Goal: Task Accomplishment & Management: Manage account settings

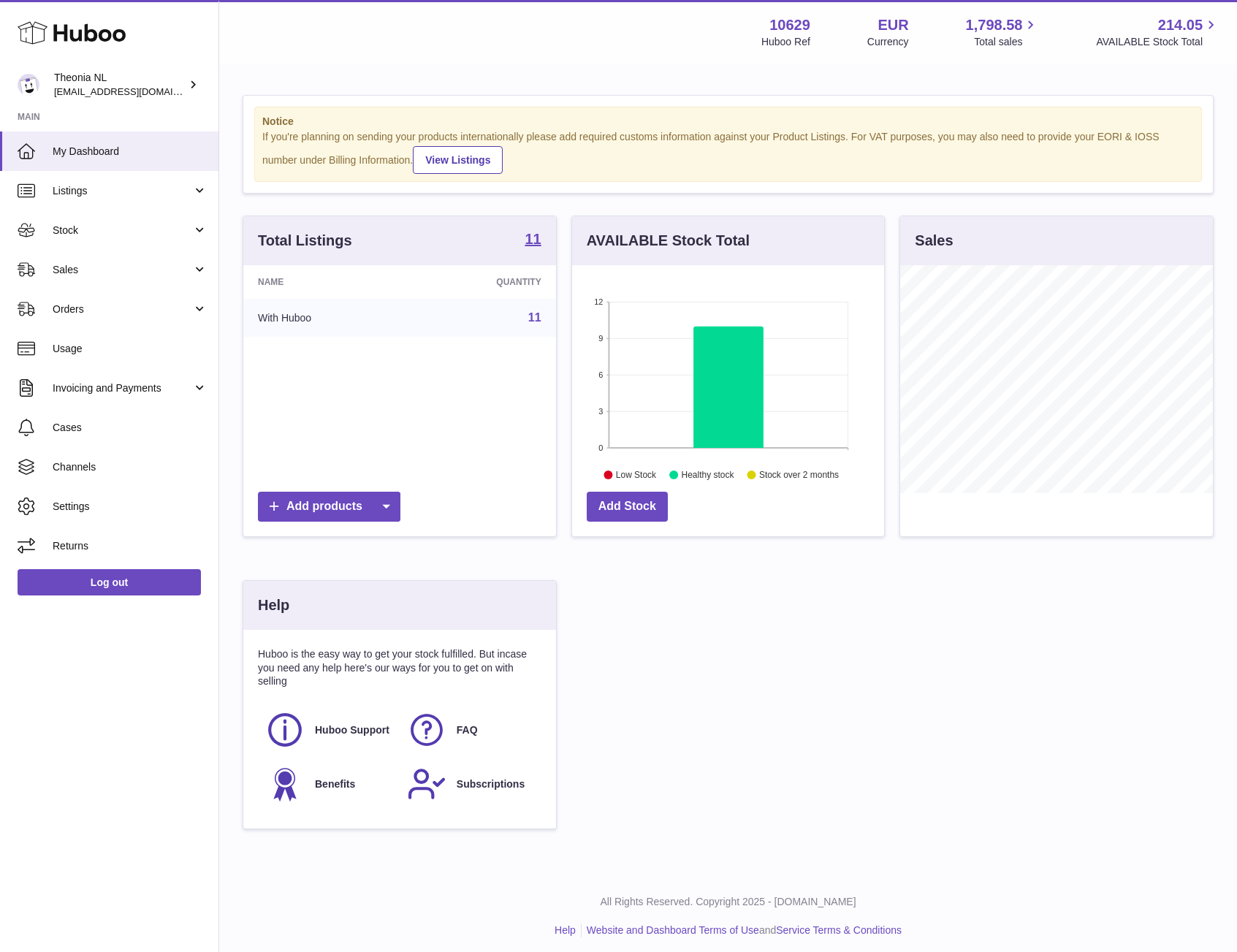
scroll to position [228, 312]
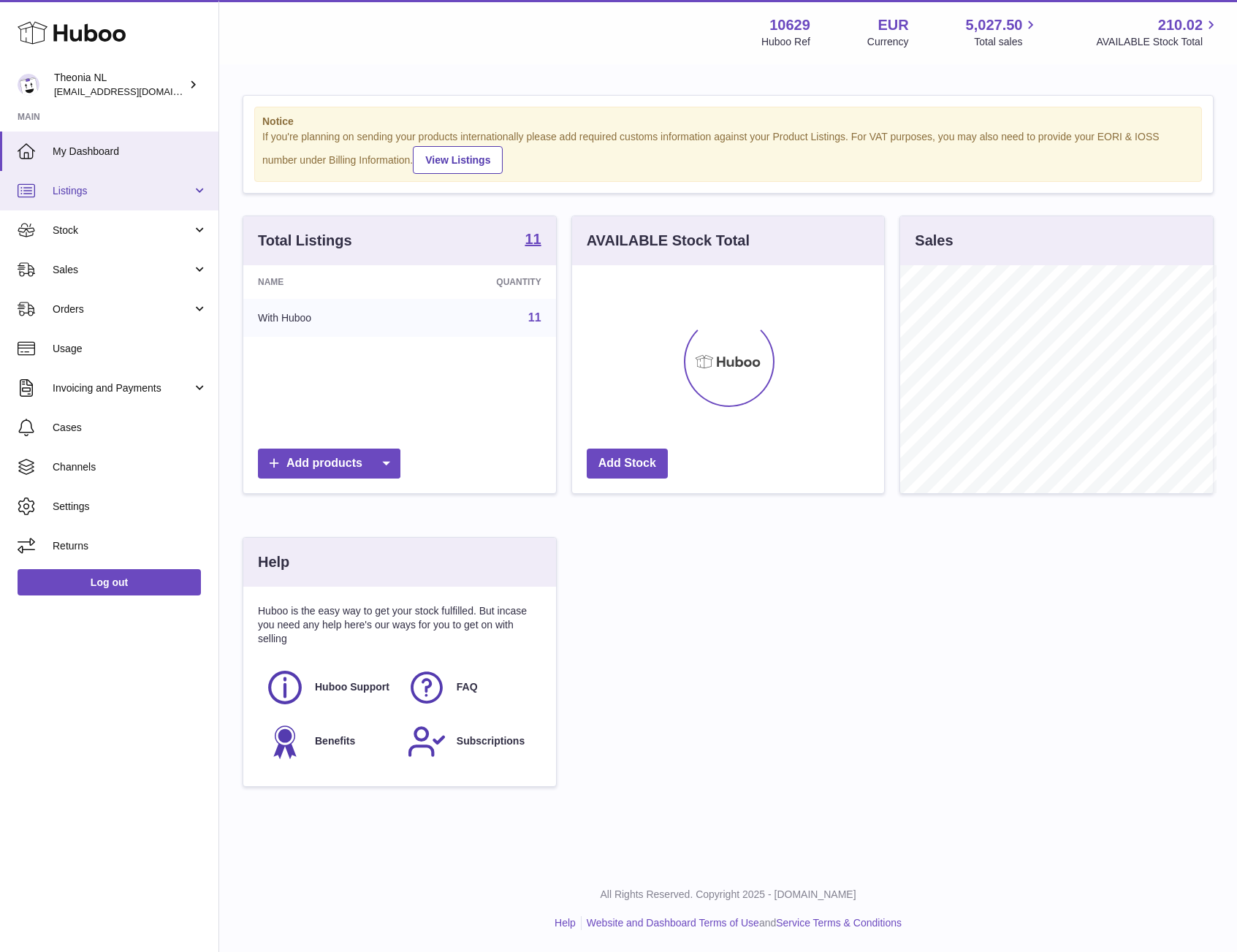
scroll to position [730347, 730185]
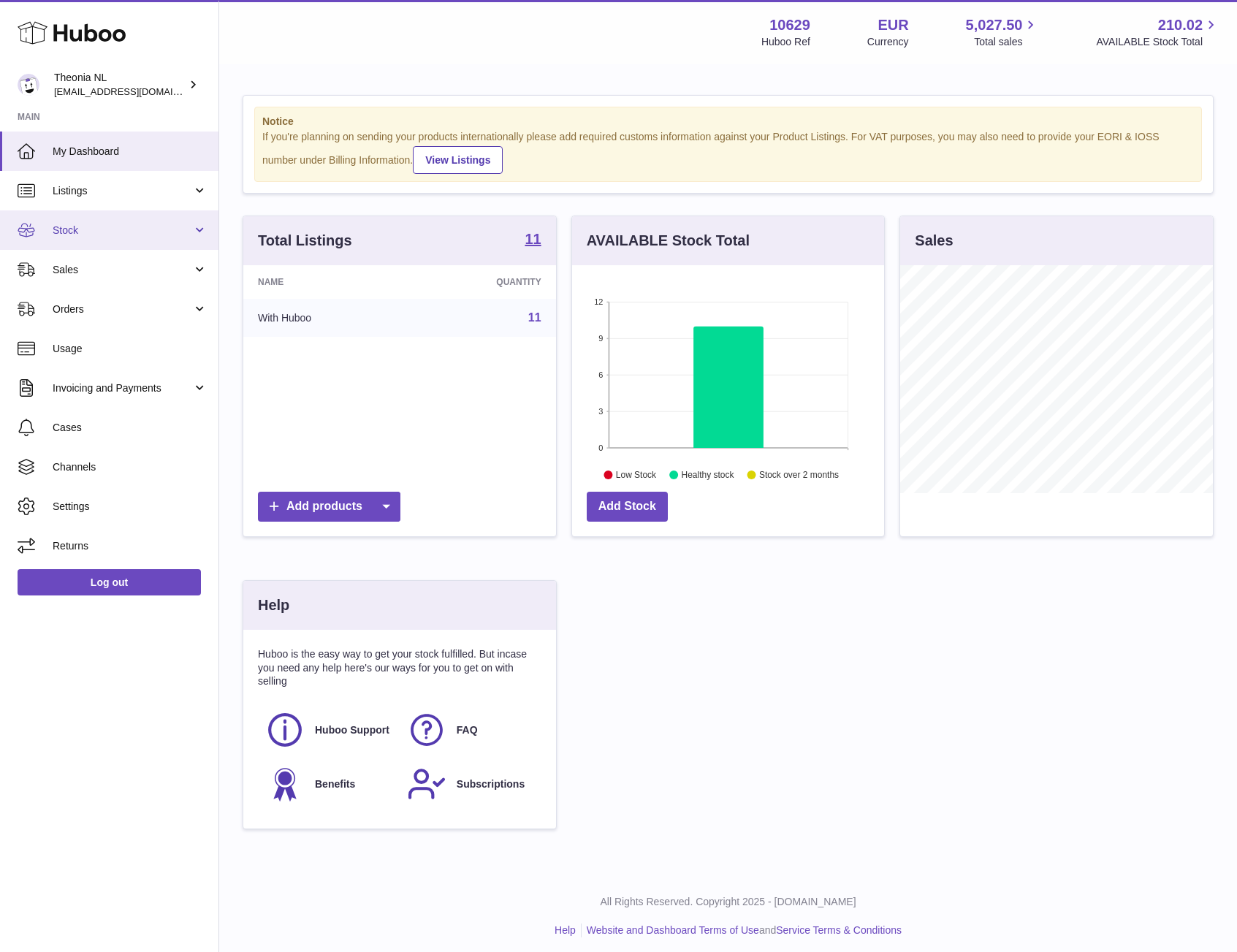
click at [102, 229] on span "Stock" at bounding box center [122, 230] width 140 height 14
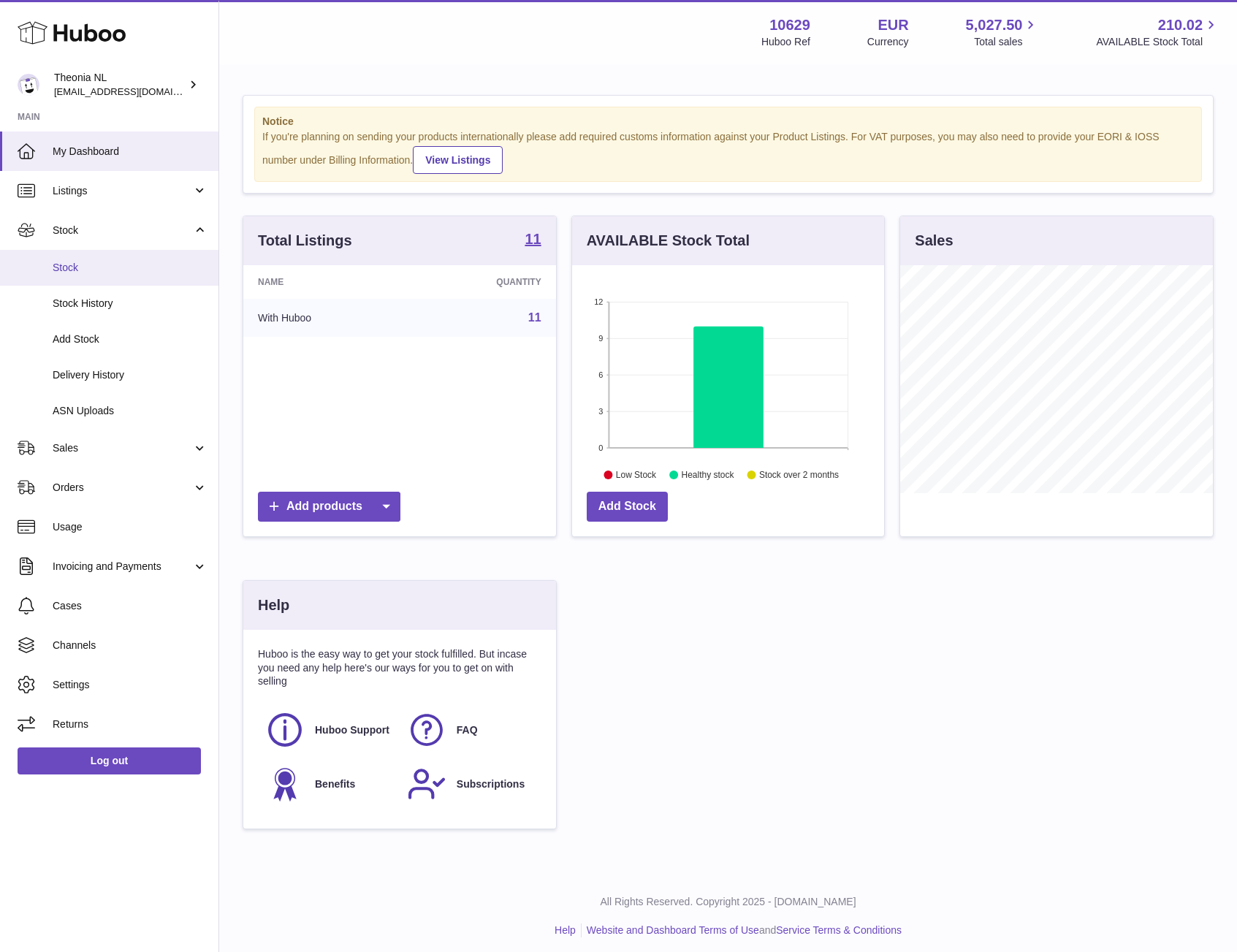
click at [123, 266] on span "Stock" at bounding box center [129, 267] width 155 height 14
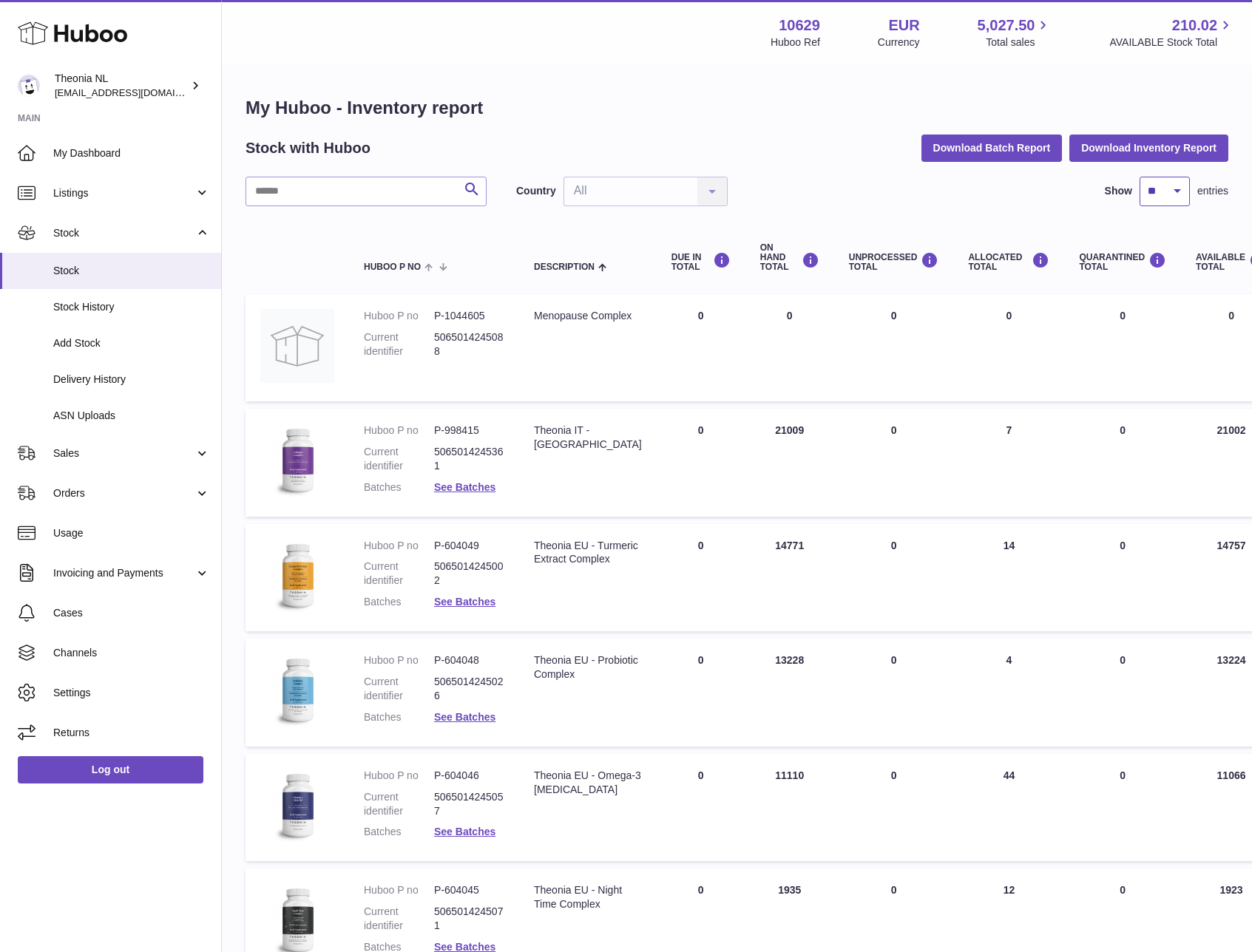
click at [1152, 194] on select "** ** ** ***" at bounding box center [1164, 191] width 50 height 29
select select "***"
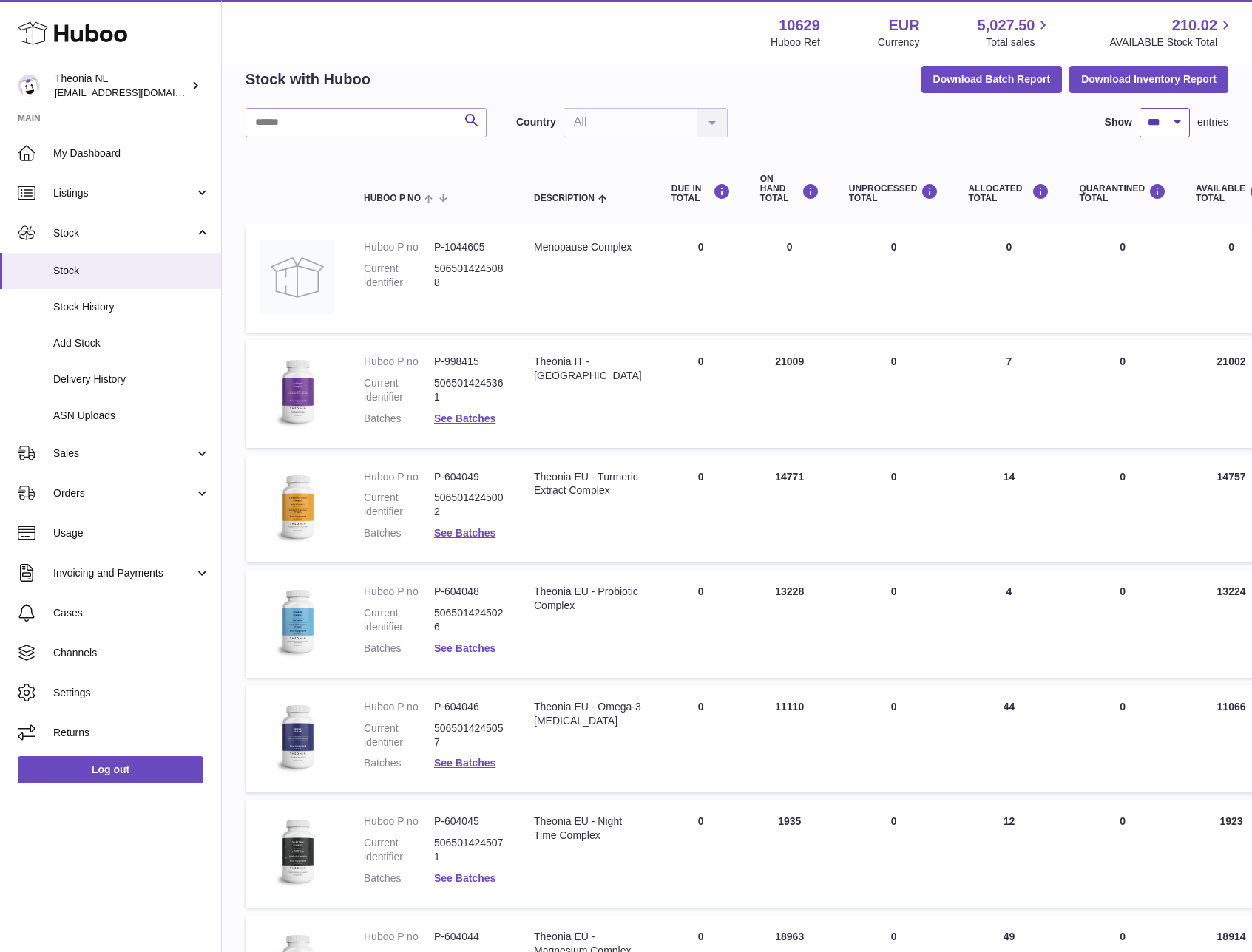
scroll to position [72, 0]
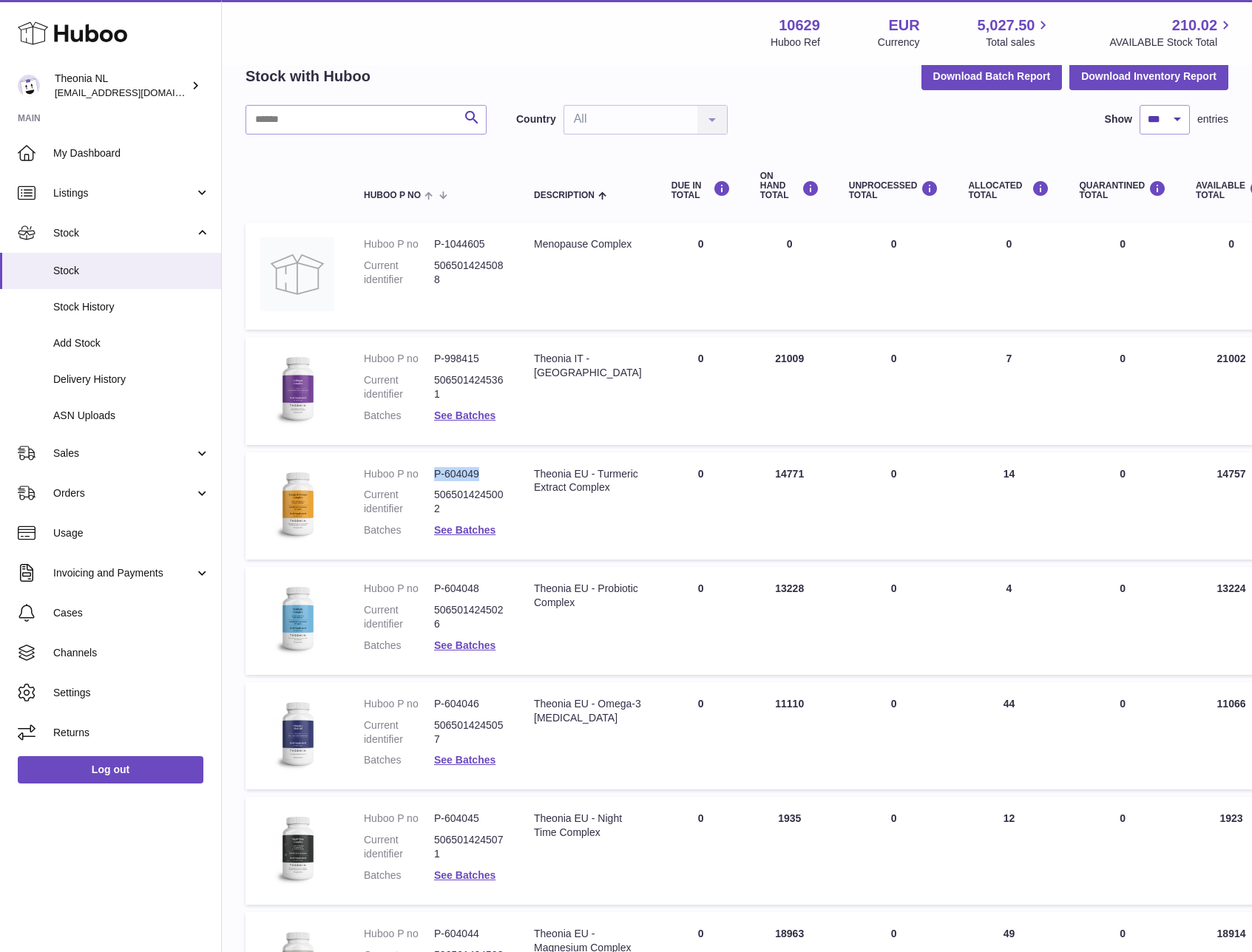
drag, startPoint x: 486, startPoint y: 473, endPoint x: 432, endPoint y: 474, distance: 54.0
click at [432, 474] on dl "Huboo P no P-604049 Current identifier 5065014245002 Batches See Batches" at bounding box center [434, 506] width 140 height 79
copy dl "P-604049"
click at [459, 475] on dd "P-604049" at bounding box center [469, 474] width 70 height 14
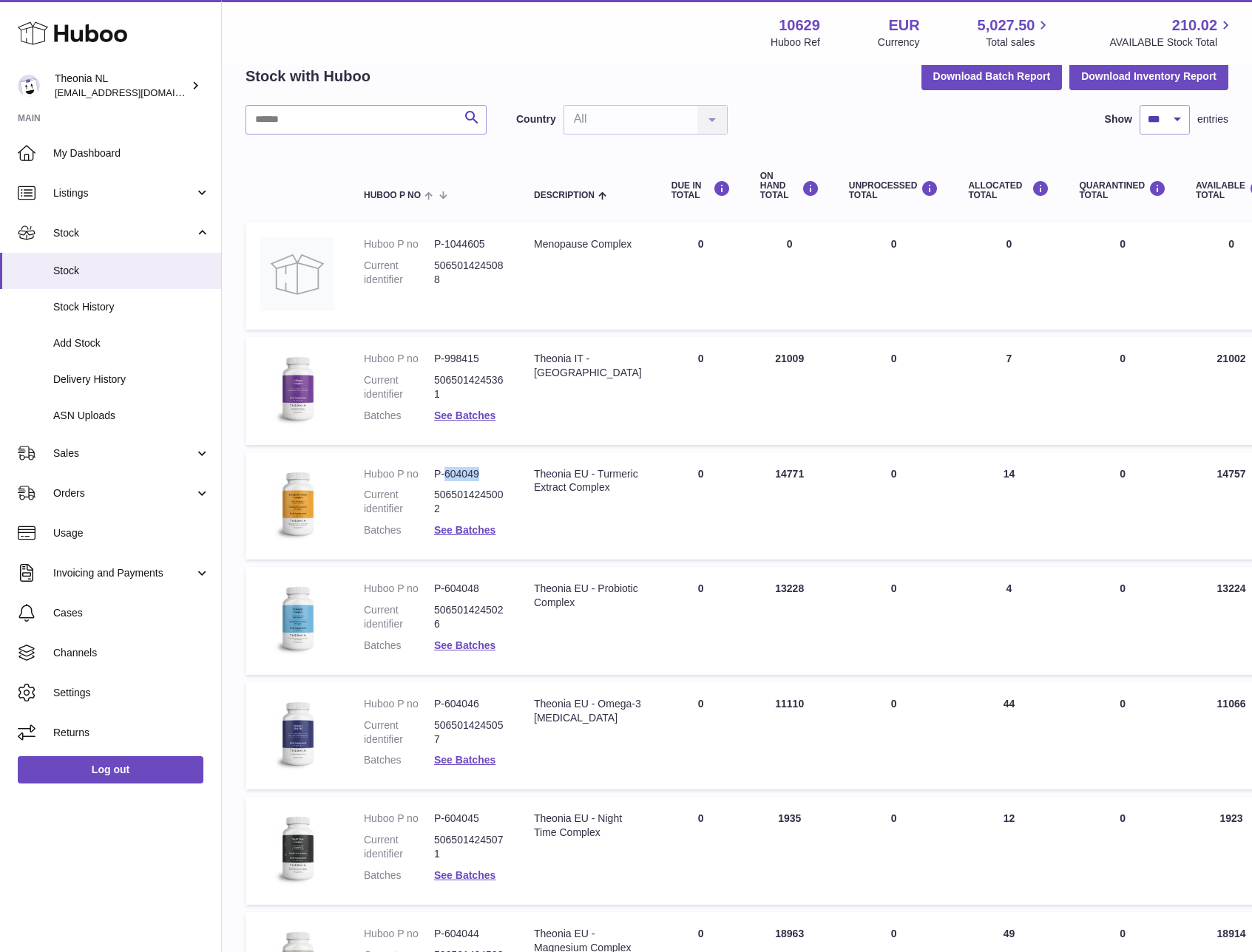
click at [459, 475] on dd "P-604049" at bounding box center [469, 474] width 70 height 14
click at [457, 474] on dd "P-604049" at bounding box center [469, 474] width 70 height 14
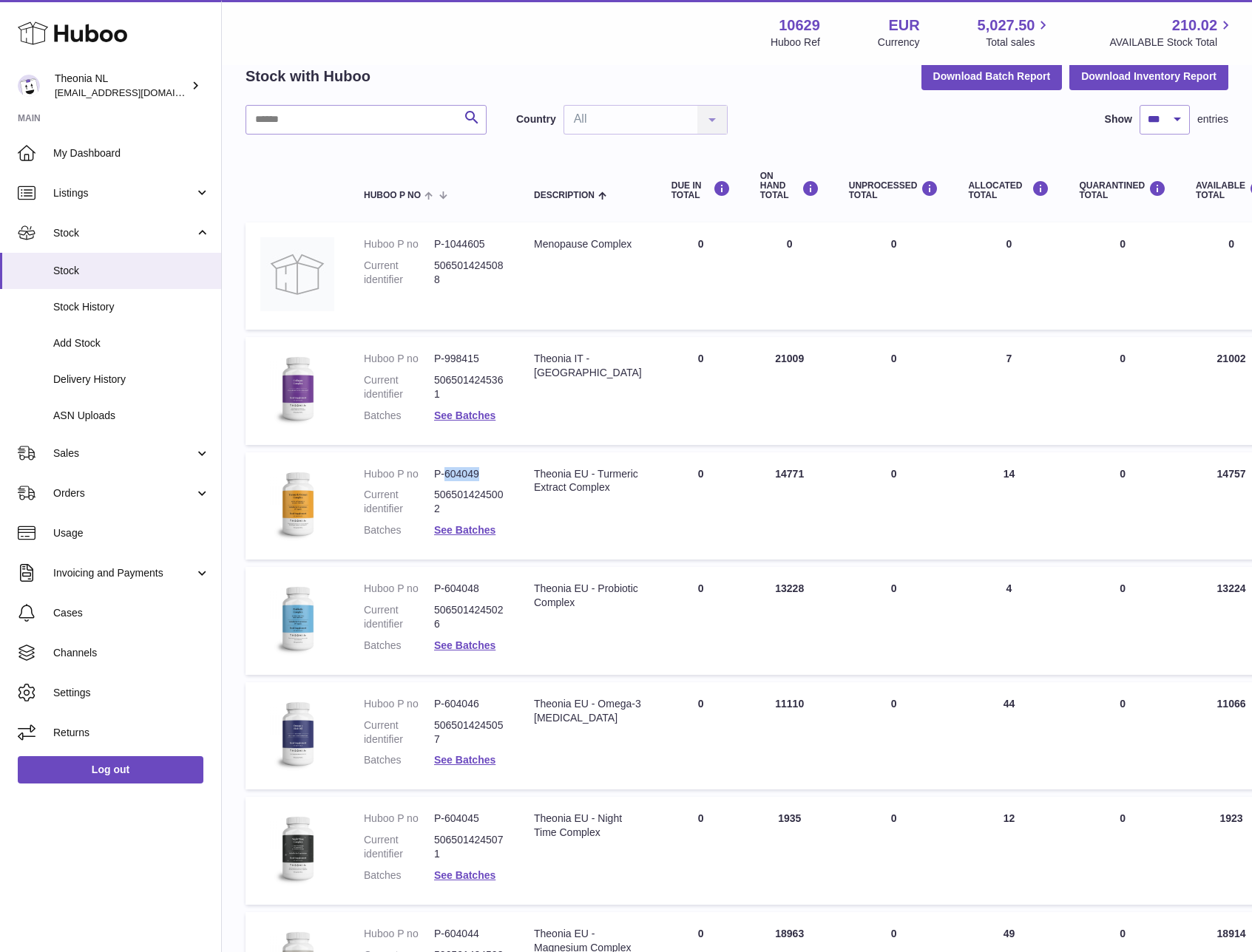
click at [457, 474] on dd "P-604049" at bounding box center [469, 474] width 70 height 14
copy dl "P-604049"
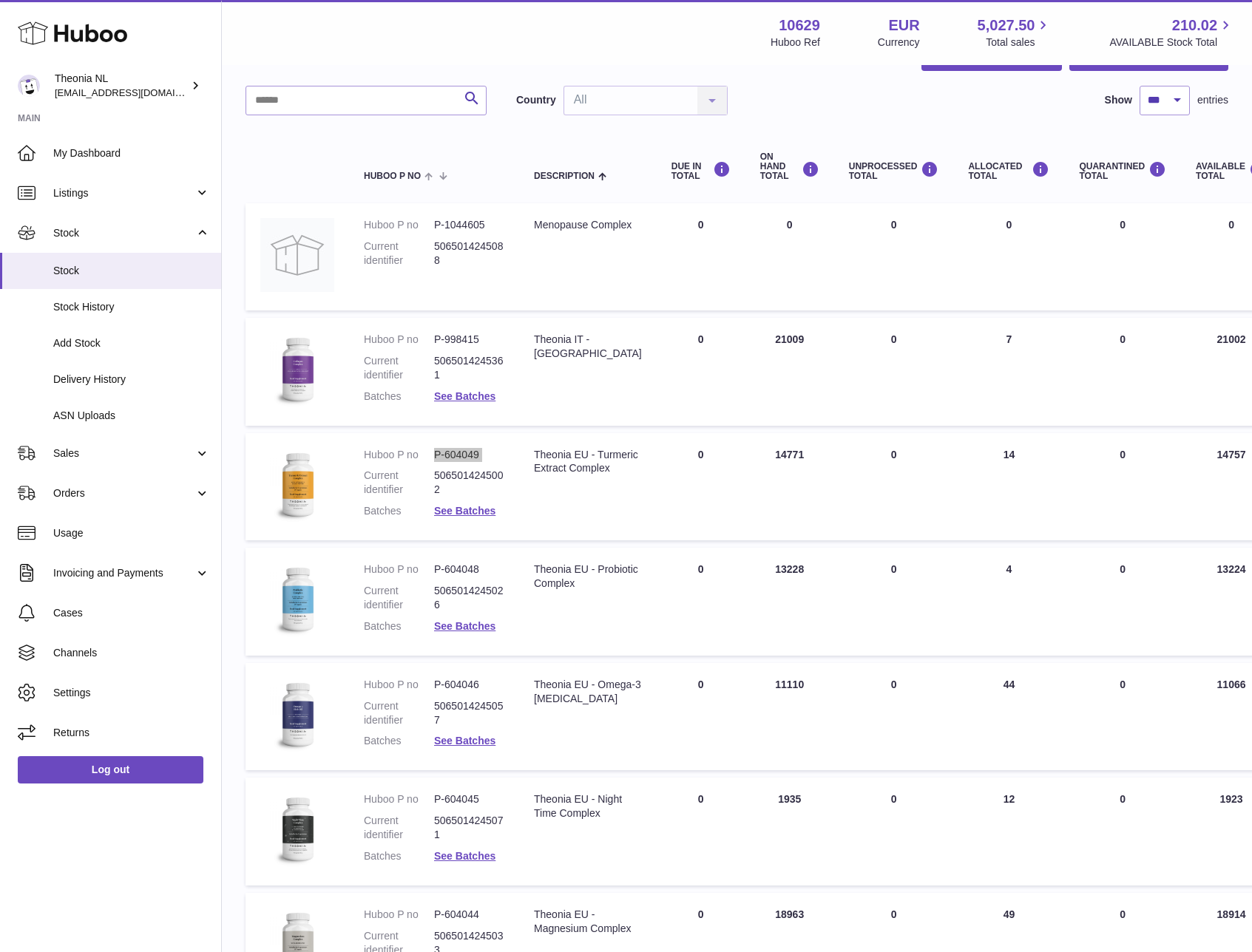
scroll to position [148, 0]
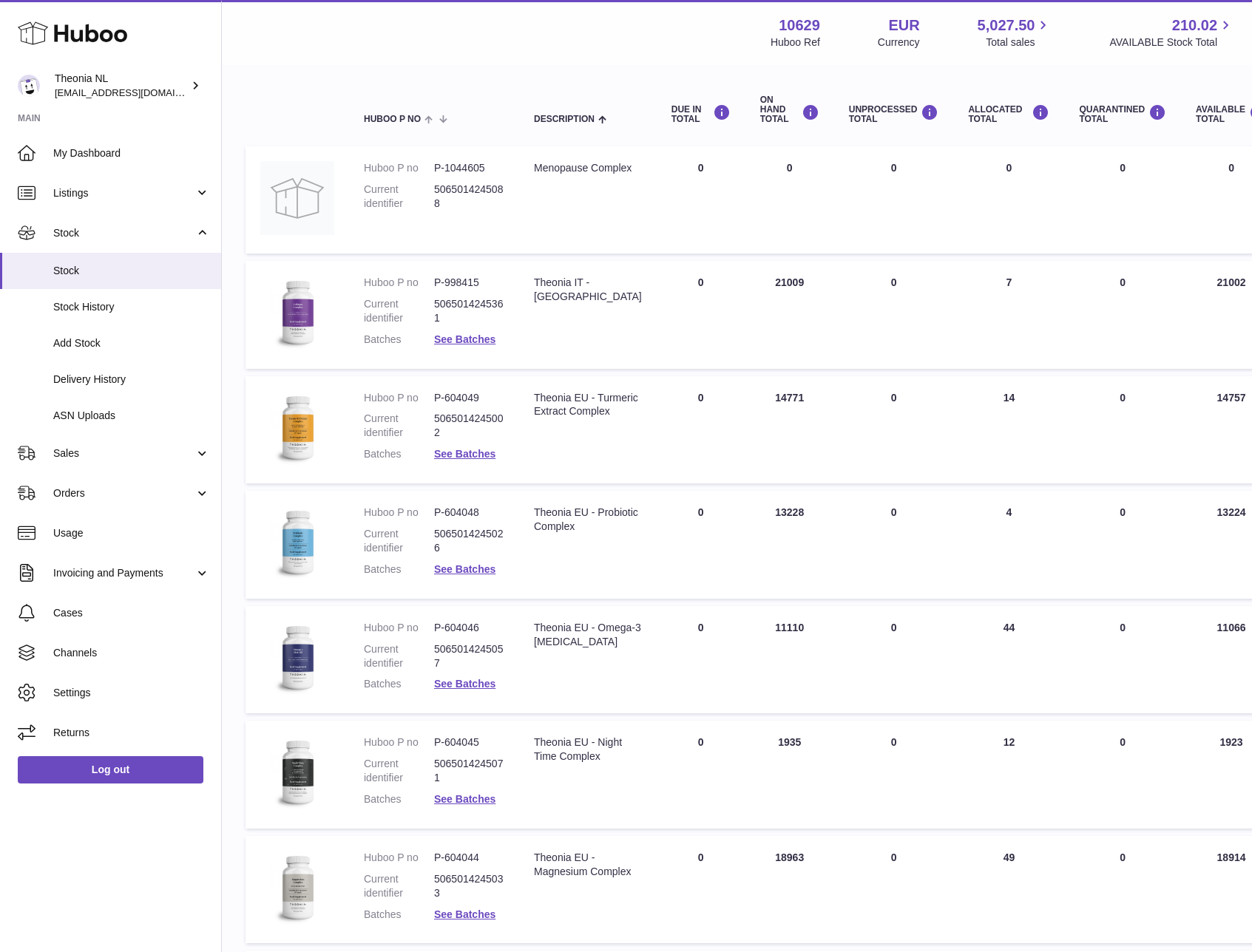
click at [459, 627] on dd "P-604046" at bounding box center [469, 627] width 70 height 14
copy dl "P-604046"
click at [590, 676] on td "Description Theonia EU - Omega-3 Fish Oil" at bounding box center [588, 661] width 138 height 108
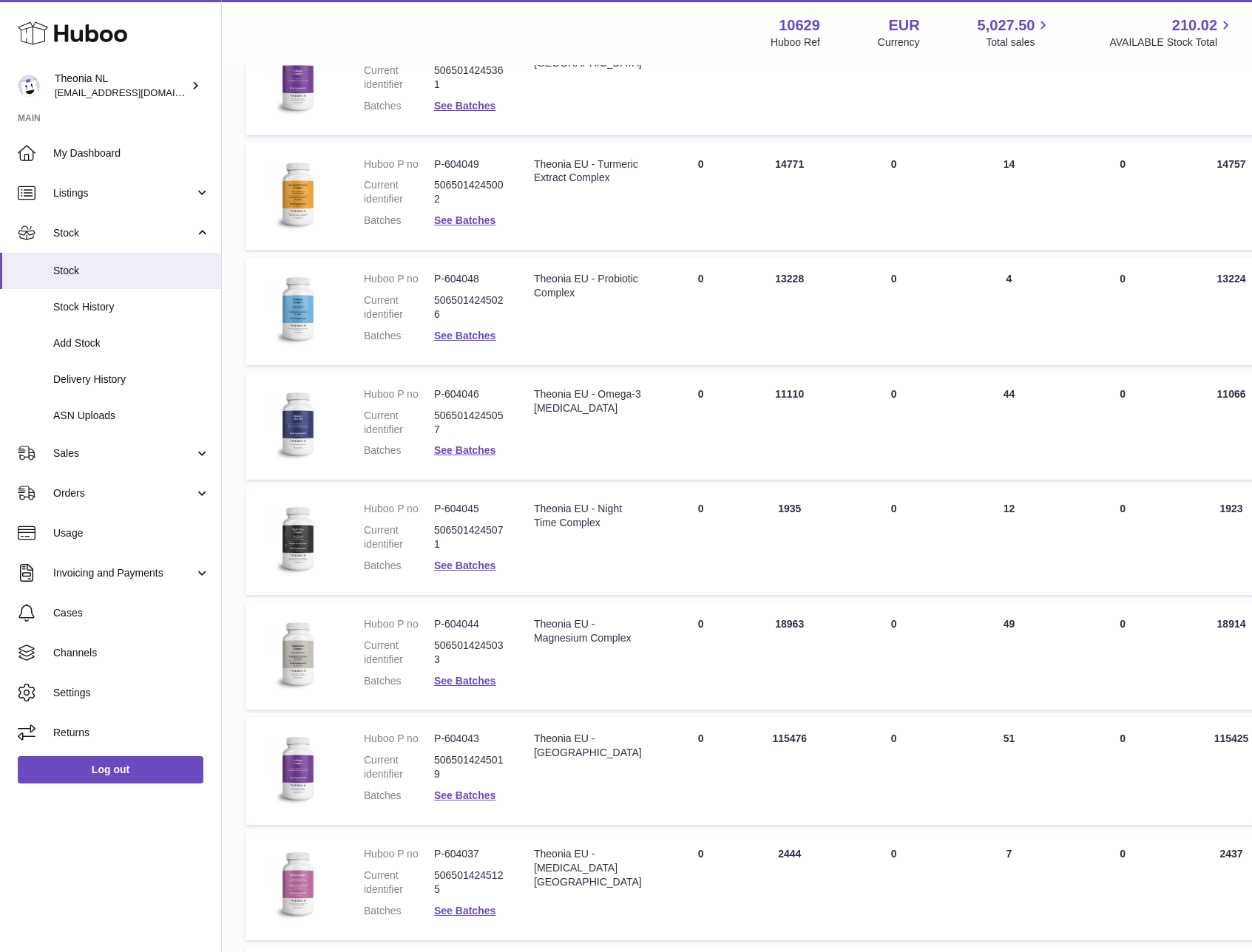
scroll to position [384, 0]
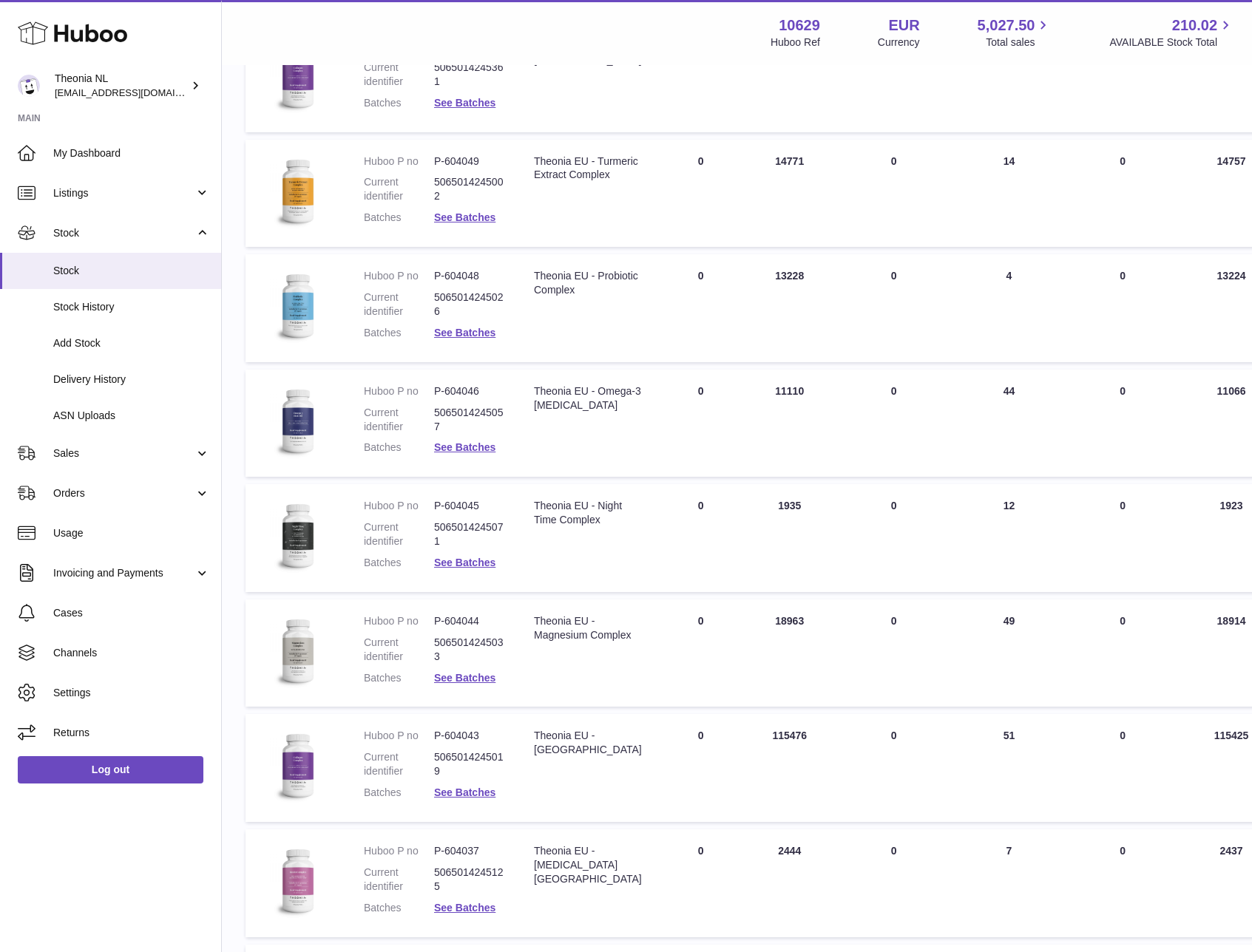
click at [462, 624] on dd "P-604044" at bounding box center [469, 621] width 70 height 14
copy dl "P-604044"
click at [474, 677] on link "See Batches" at bounding box center [464, 678] width 62 height 11
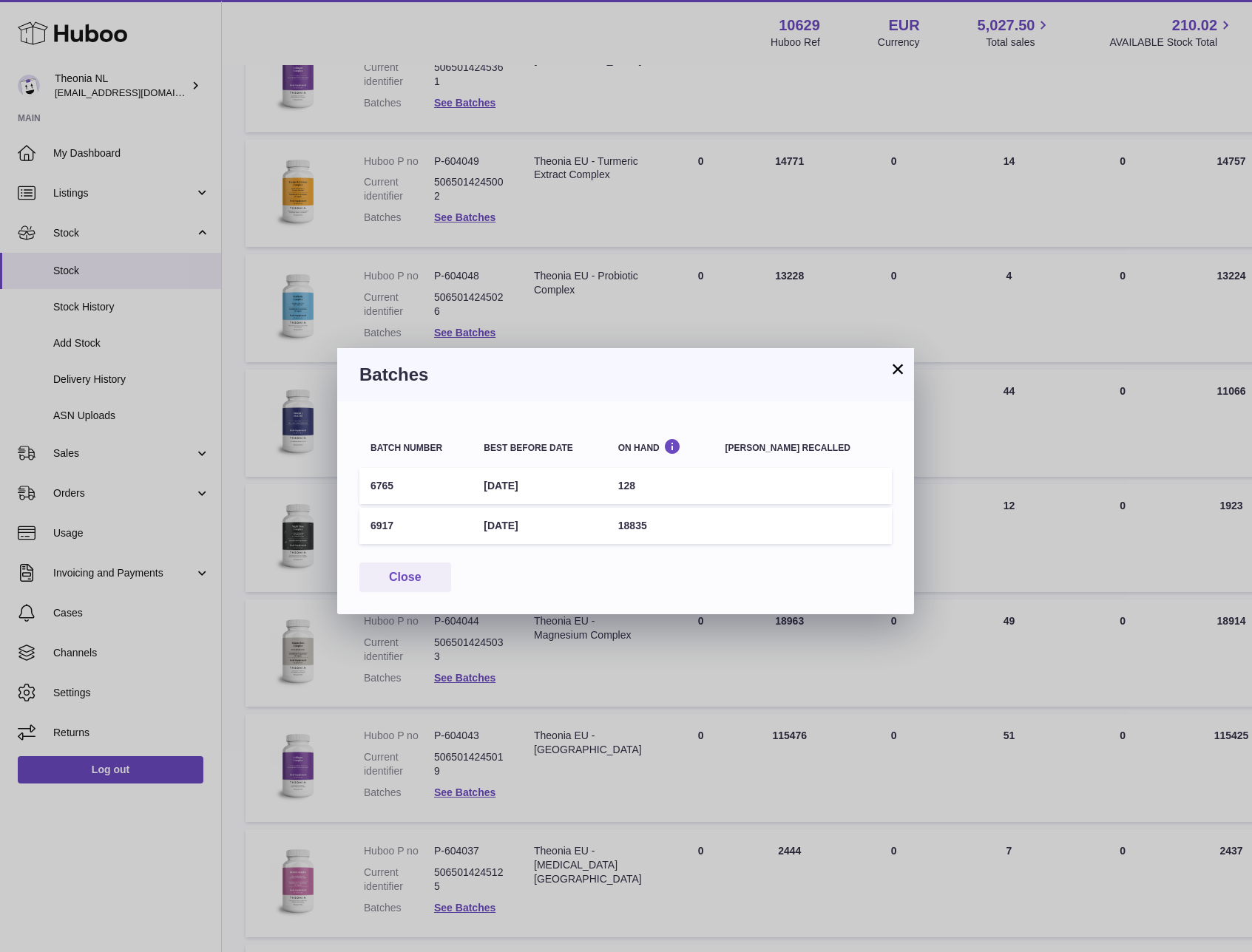
click at [592, 677] on div "× Batches Batch number Best before date On Hand Batch recalled 6765 1st Feb 202…" at bounding box center [626, 476] width 1252 height 952
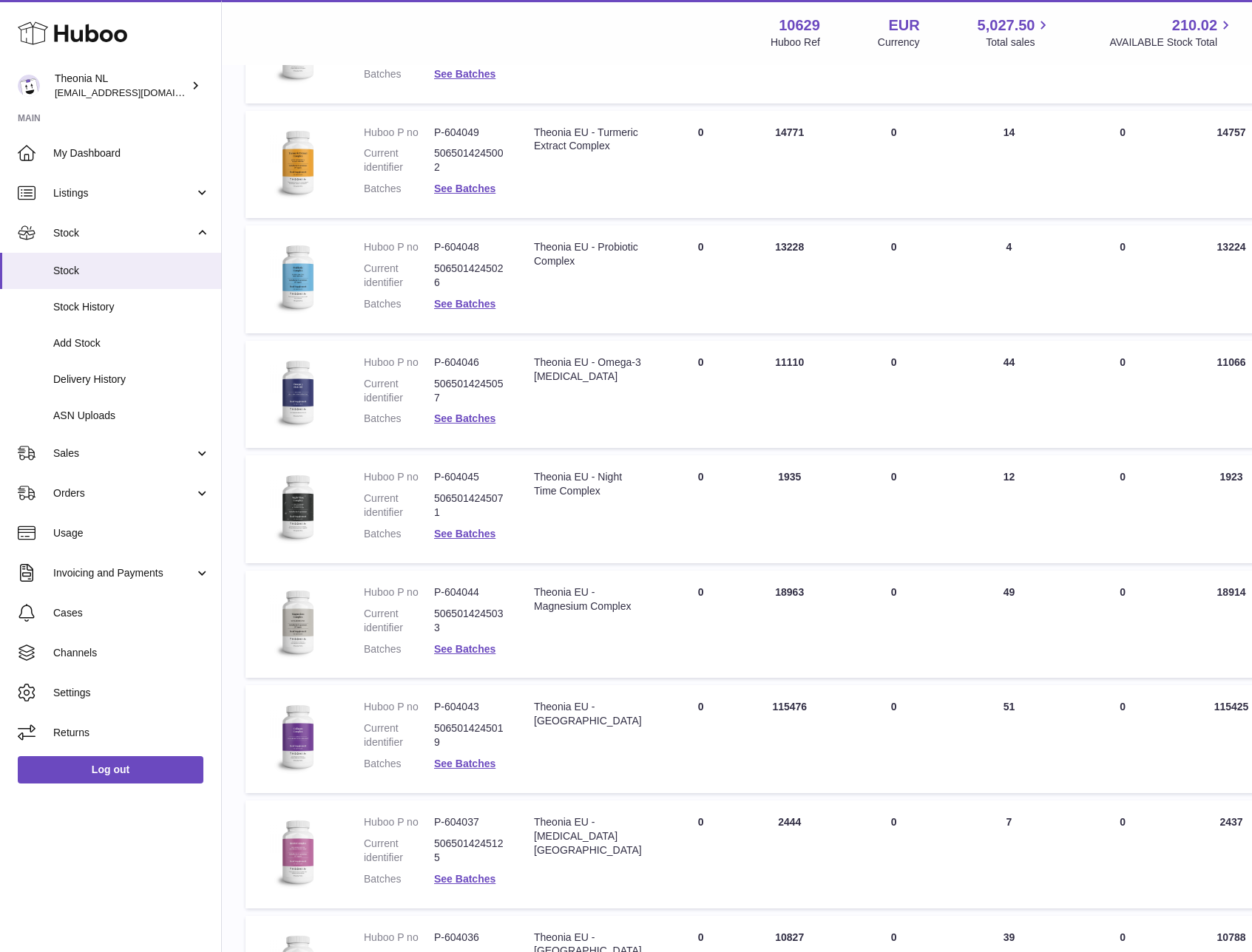
scroll to position [420, 0]
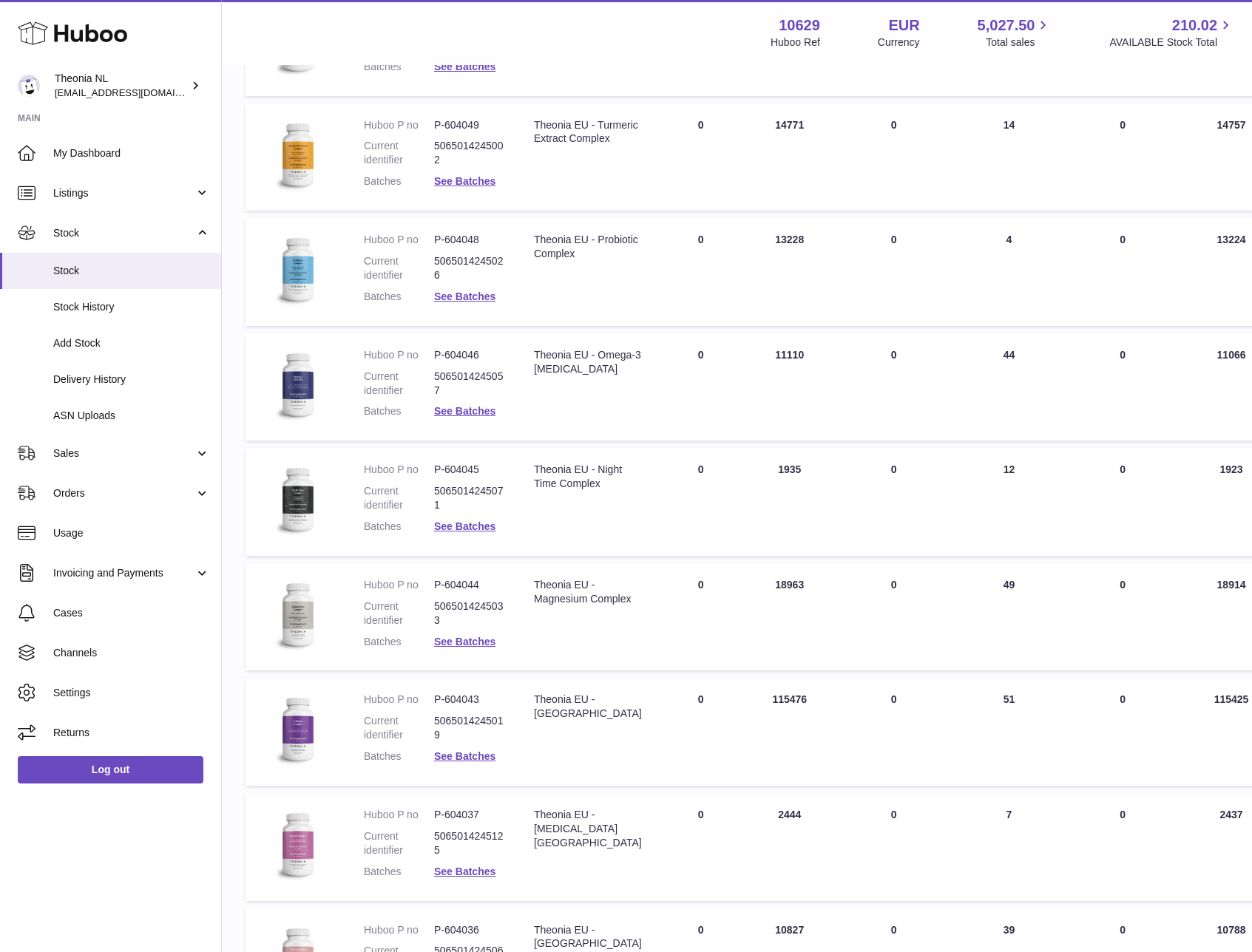
click at [462, 694] on dd "P-604043" at bounding box center [469, 700] width 70 height 14
copy dl "P-604043"
click at [477, 760] on link "See Batches" at bounding box center [464, 756] width 62 height 11
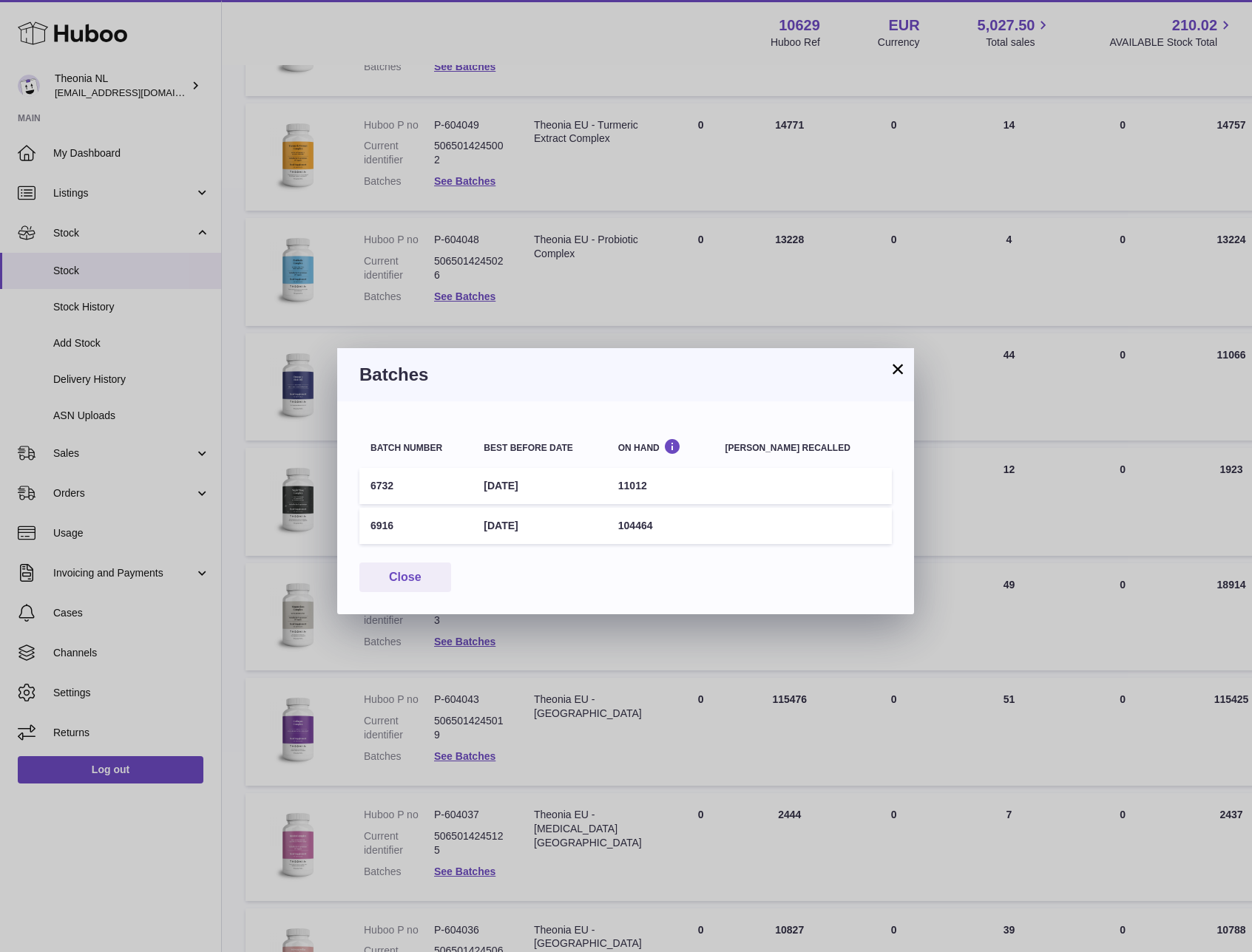
click at [630, 727] on div "× Batches Batch number Best before date On Hand Batch recalled 6732 1st Feb 202…" at bounding box center [626, 476] width 1252 height 952
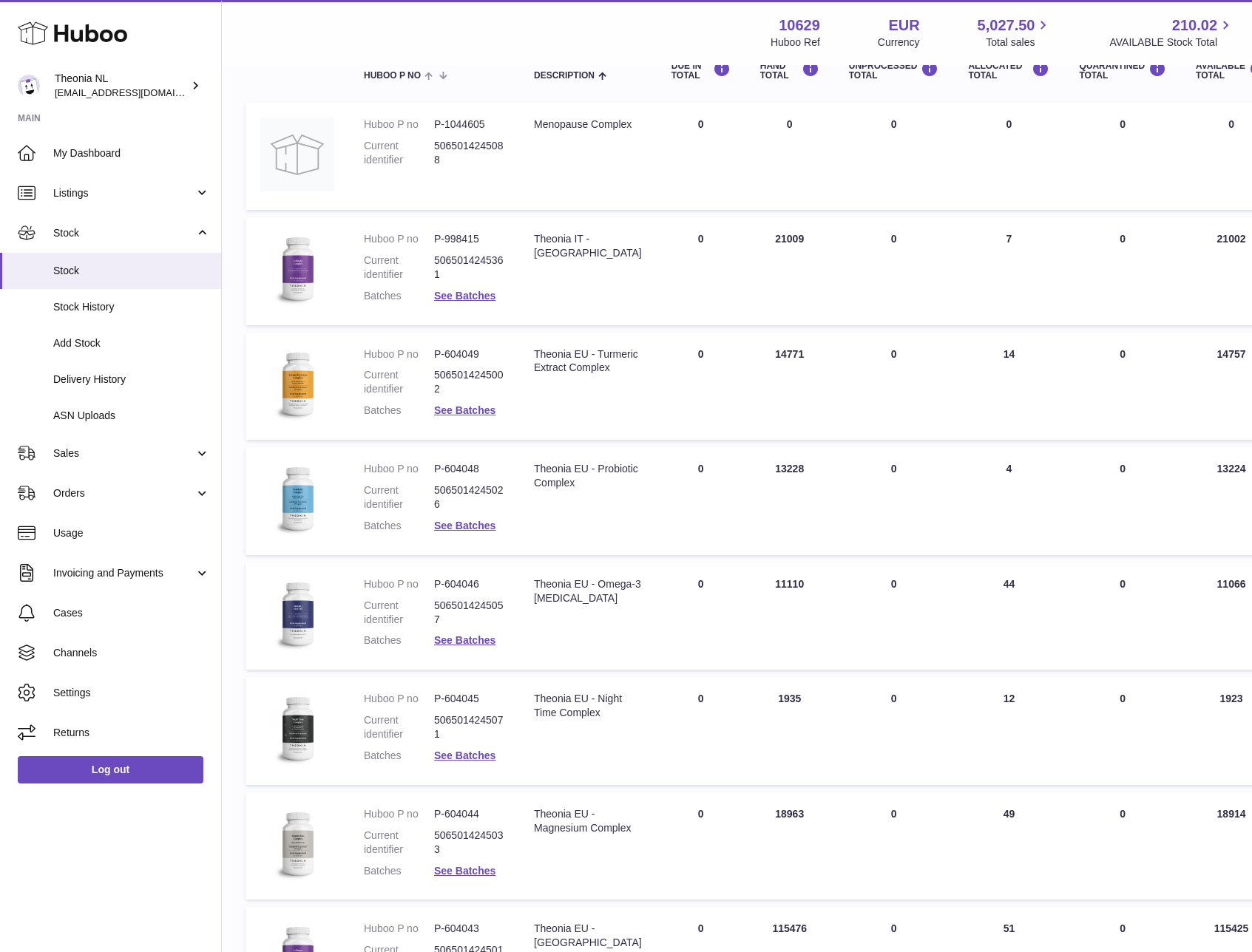
scroll to position [220, 0]
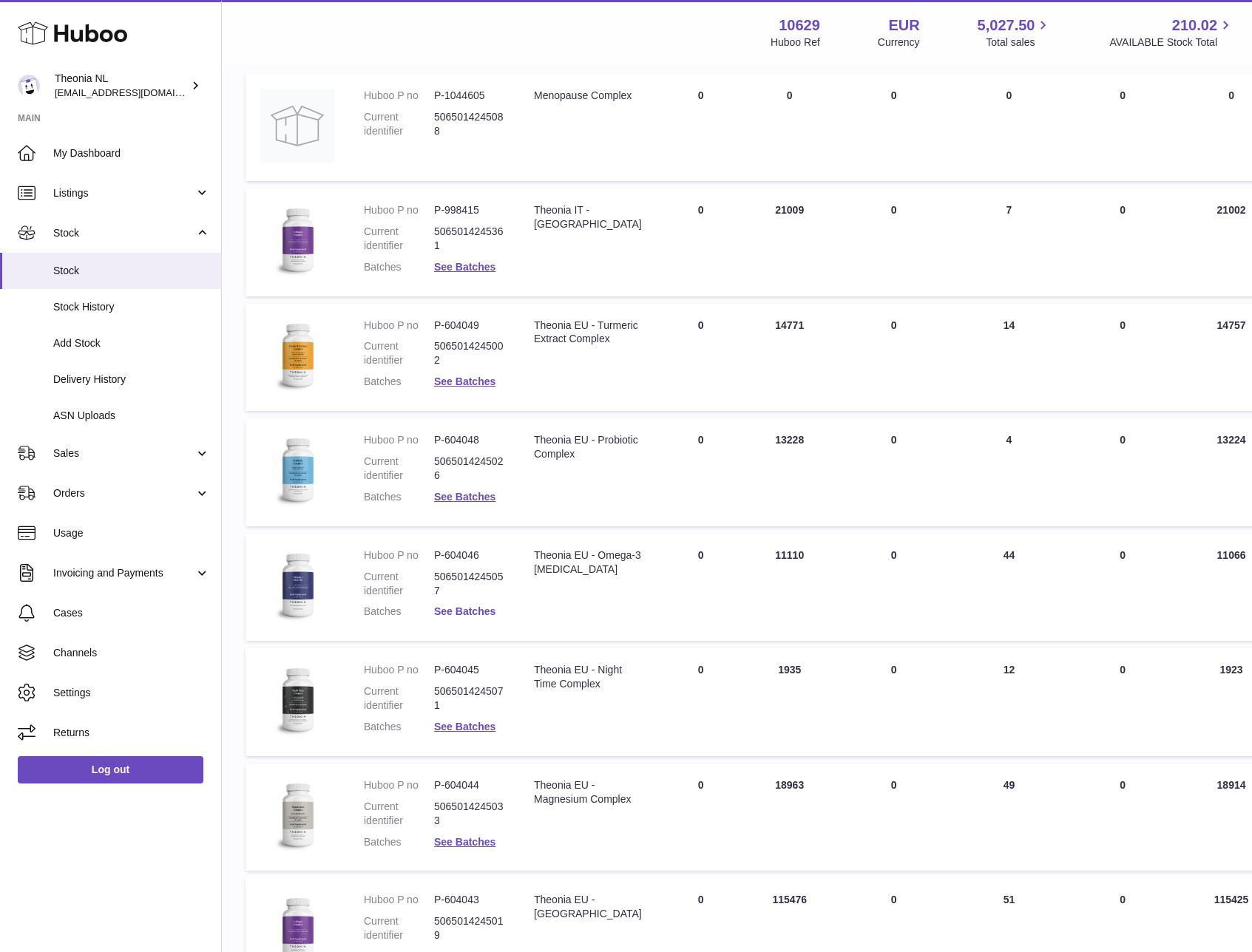
click at [474, 609] on link "See Batches" at bounding box center [464, 611] width 62 height 11
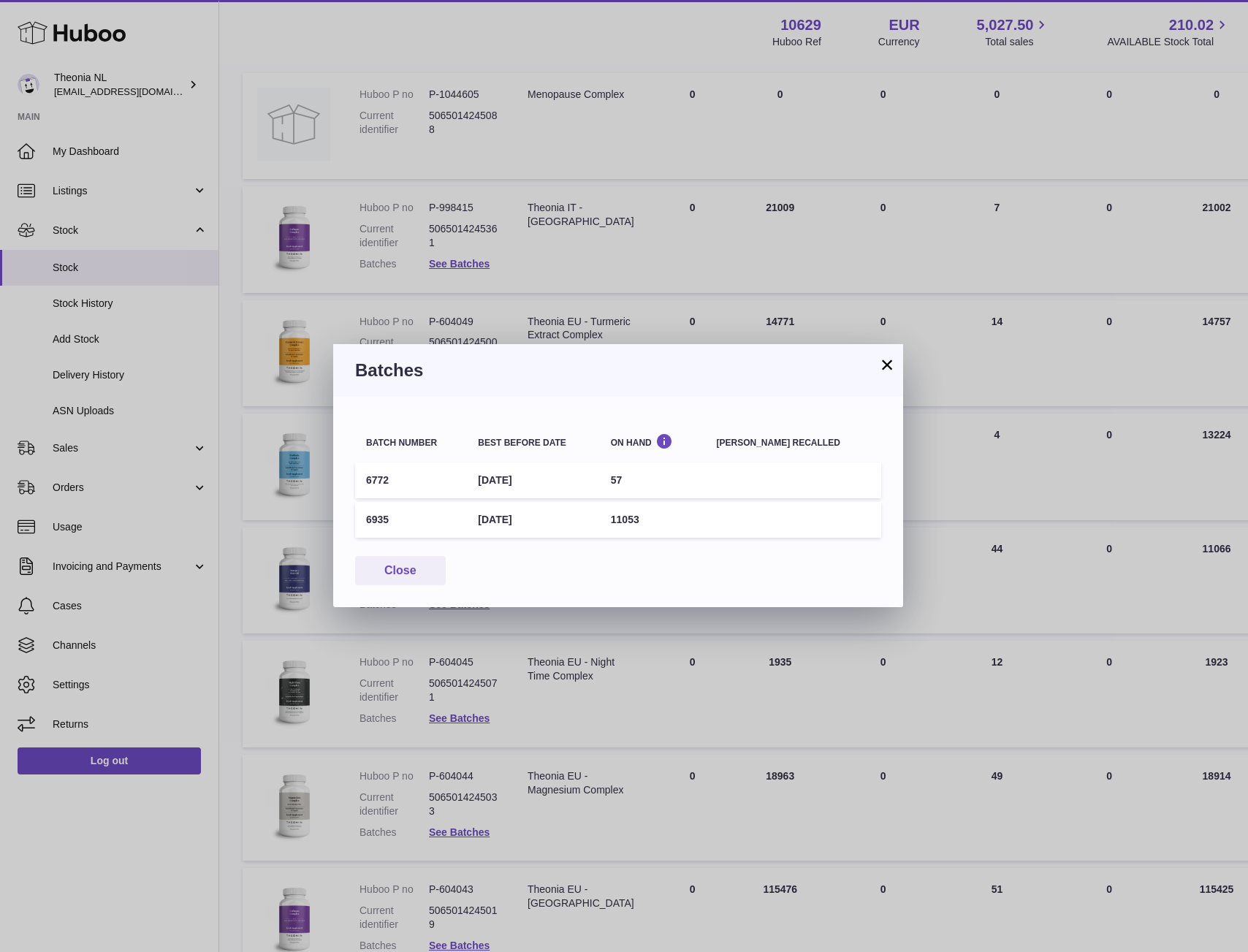
click at [889, 367] on button "×" at bounding box center [887, 364] width 18 height 18
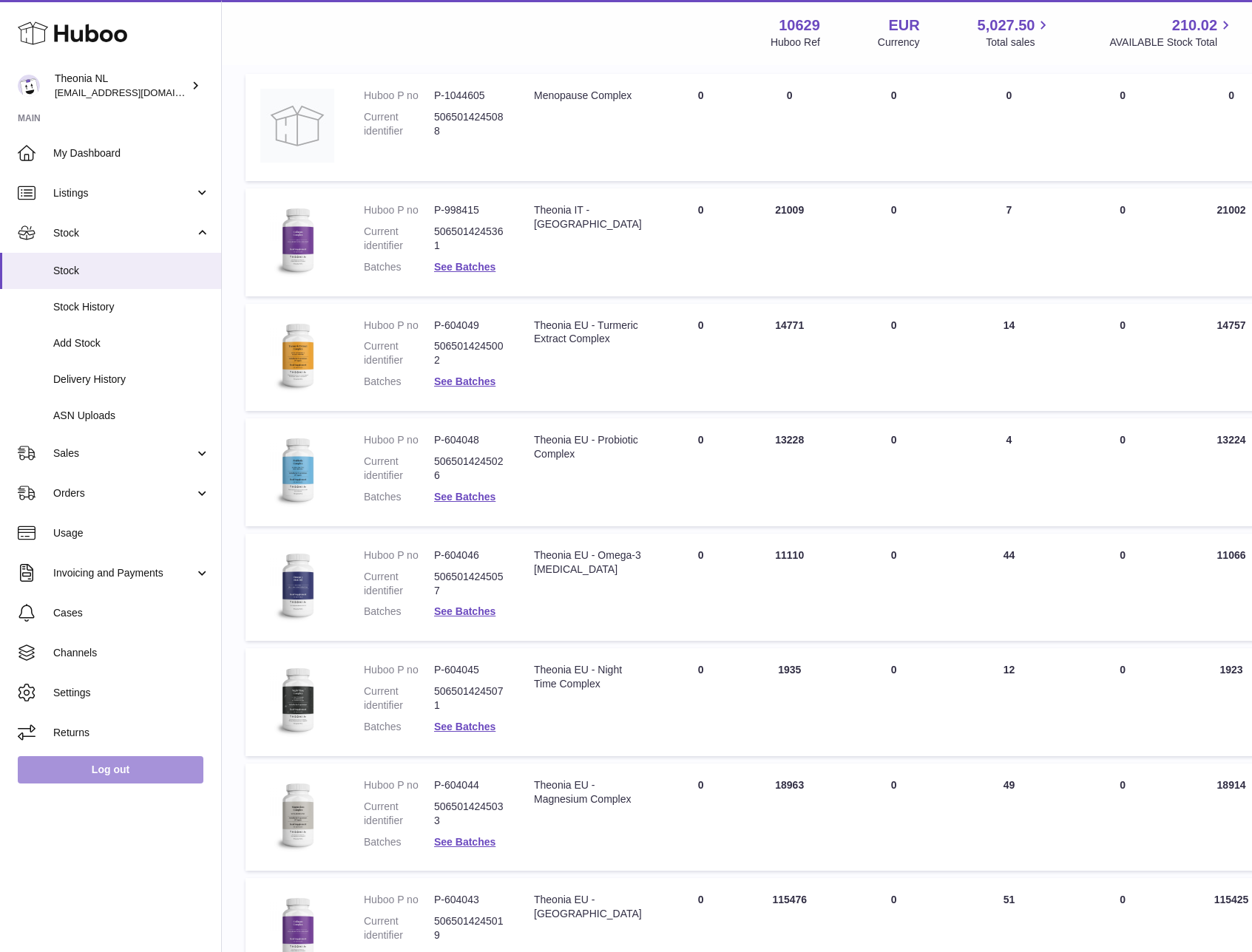
click at [169, 769] on link "Log out" at bounding box center [111, 770] width 186 height 27
